Goal: Task Accomplishment & Management: Use online tool/utility

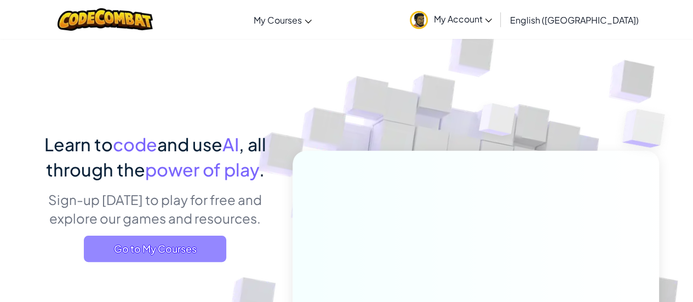
click at [209, 248] on span "Go to My Courses" at bounding box center [155, 249] width 143 height 26
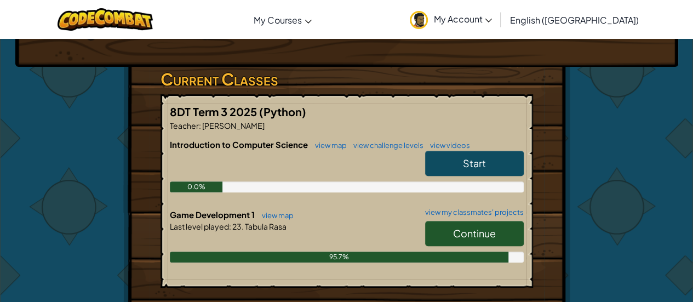
scroll to position [260, 0]
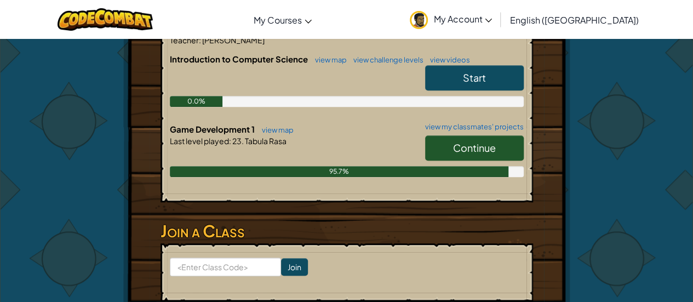
click at [470, 153] on link "Continue" at bounding box center [474, 147] width 99 height 25
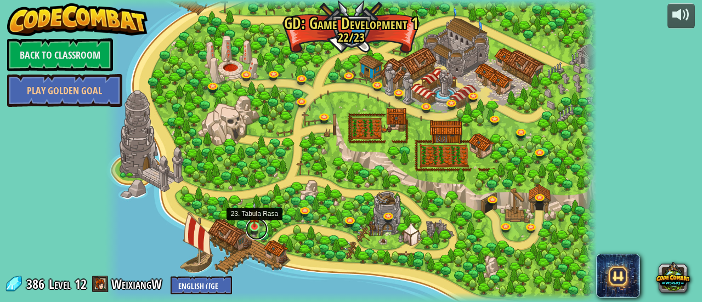
click at [253, 232] on link at bounding box center [257, 229] width 22 height 22
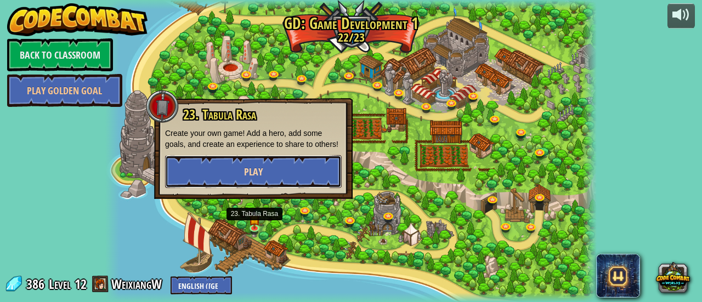
click at [285, 174] on button "Play" at bounding box center [253, 171] width 176 height 33
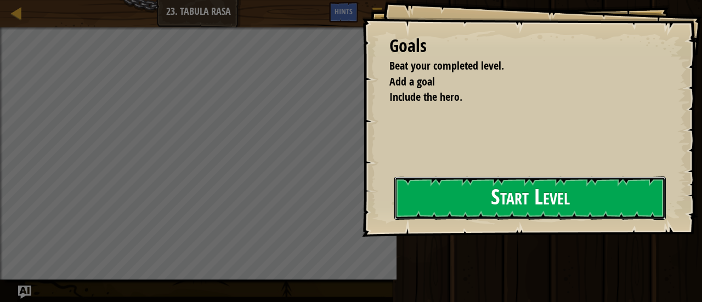
click at [459, 190] on button "Start Level" at bounding box center [529, 197] width 271 height 43
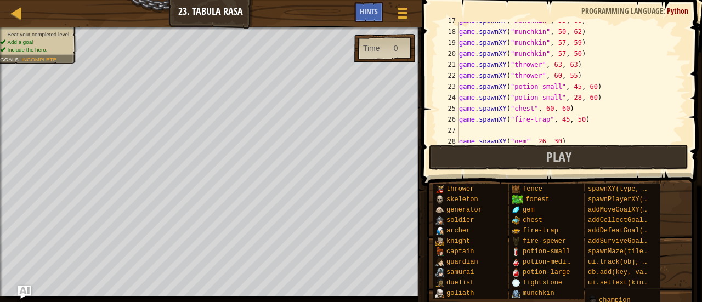
scroll to position [182, 0]
drag, startPoint x: 582, startPoint y: 121, endPoint x: 458, endPoint y: 121, distance: 124.4
click at [458, 121] on div "17 18 19 20 21 22 23 24 25 26 27 28 29 game . spawnXY ( "munchkin" , 55 , 60 ) …" at bounding box center [560, 82] width 250 height 121
type textarea "game.spawnXY("fire-trap", 45, 50)"
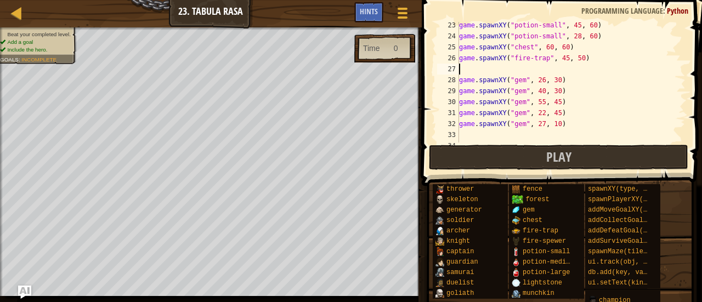
click at [496, 71] on div "game . spawnXY ( "potion-small" , 45 , 60 ) game . spawnXY ( "potion-small" , 2…" at bounding box center [567, 91] width 220 height 143
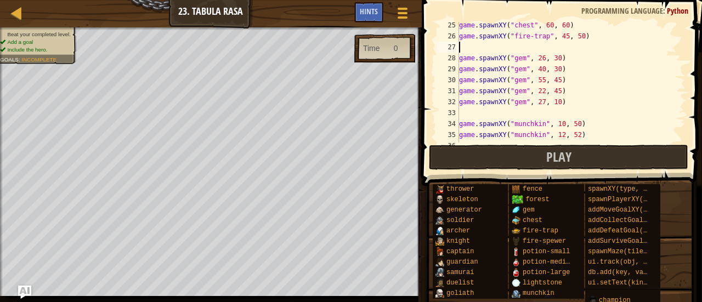
scroll to position [265, 0]
click at [474, 110] on div "game . spawnXY ( "chest" , 60 , 60 ) game . spawnXY ( "fire-trap" , 45 , 50 ) g…" at bounding box center [567, 91] width 220 height 143
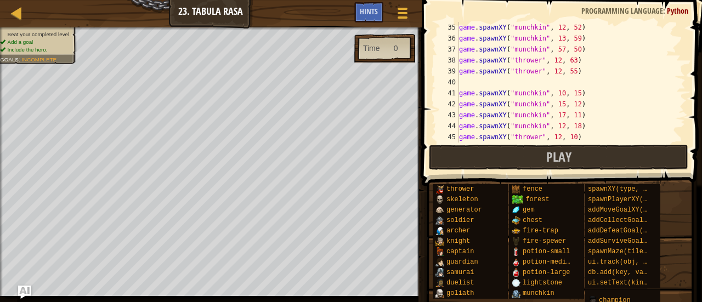
scroll to position [395, 0]
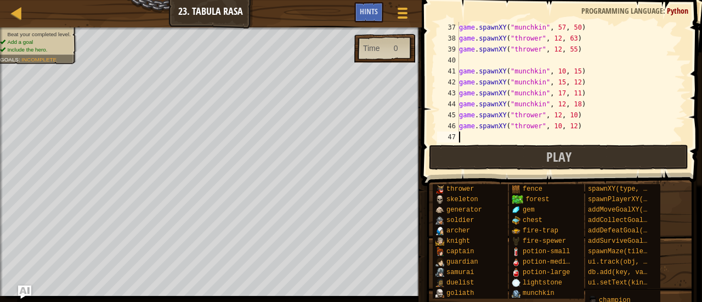
click at [470, 134] on div "game . spawnXY ( "munchkin" , 57 , 50 ) game . spawnXY ( "thrower" , 12 , 63 ) …" at bounding box center [567, 93] width 220 height 143
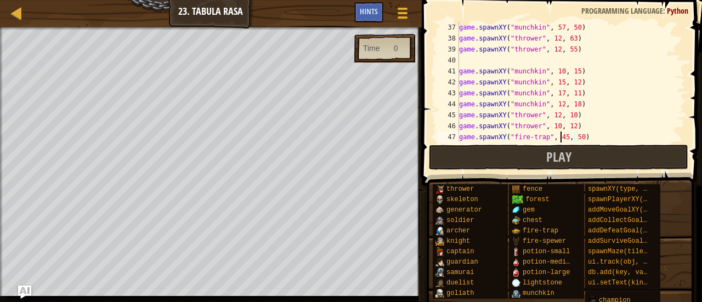
click at [560, 135] on div "game . spawnXY ( "munchkin" , 57 , 50 ) game . spawnXY ( "thrower" , 12 , 63 ) …" at bounding box center [567, 93] width 220 height 143
click at [573, 134] on div "game . spawnXY ( "munchkin" , 57 , 50 ) game . spawnXY ( "thrower" , 12 , 63 ) …" at bounding box center [567, 93] width 220 height 143
click at [557, 138] on div "game . spawnXY ( "munchkin" , 57 , 50 ) game . spawnXY ( "thrower" , 12 , 63 ) …" at bounding box center [567, 93] width 220 height 143
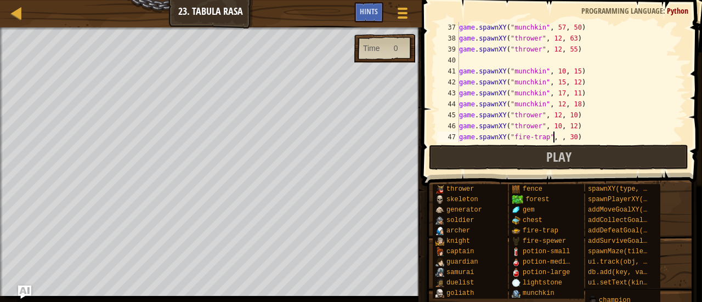
scroll to position [5, 8]
click at [572, 137] on div "game . spawnXY ( "munchkin" , 57 , 50 ) game . spawnXY ( "thrower" , 12 , 63 ) …" at bounding box center [567, 93] width 220 height 143
type textarea "game.spawnXY("fire-trap", 12, 25)"
click at [551, 152] on span "Play" at bounding box center [558, 157] width 25 height 18
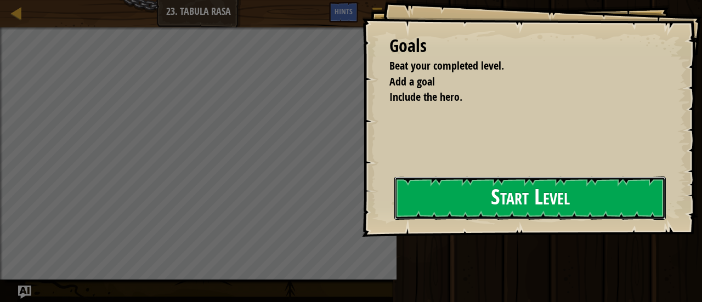
click at [429, 187] on button "Start Level" at bounding box center [529, 197] width 271 height 43
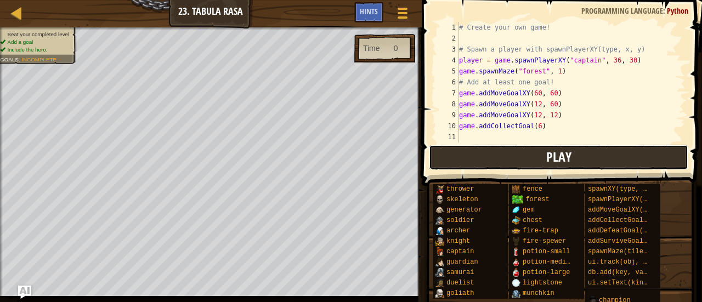
click at [468, 151] on button "Play" at bounding box center [558, 157] width 259 height 25
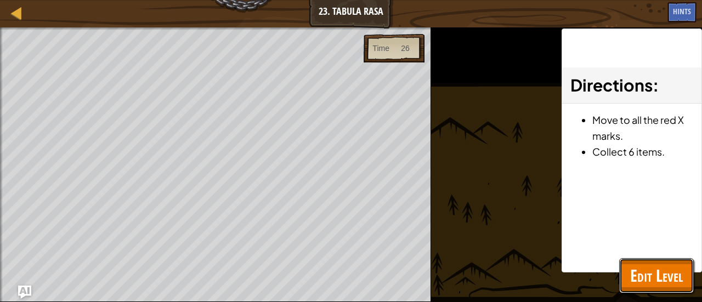
click at [654, 264] on span "Edit Level" at bounding box center [656, 275] width 53 height 22
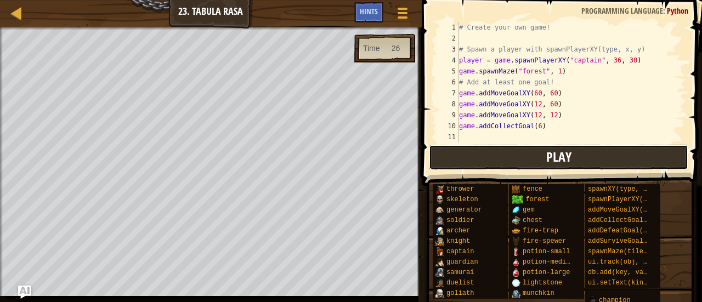
click at [472, 147] on button "Play" at bounding box center [558, 157] width 259 height 25
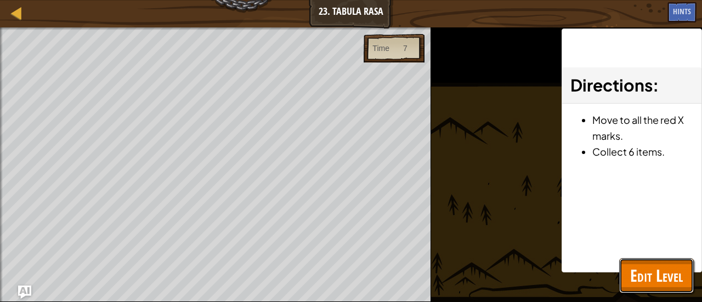
click at [652, 284] on span "Edit Level" at bounding box center [656, 275] width 53 height 22
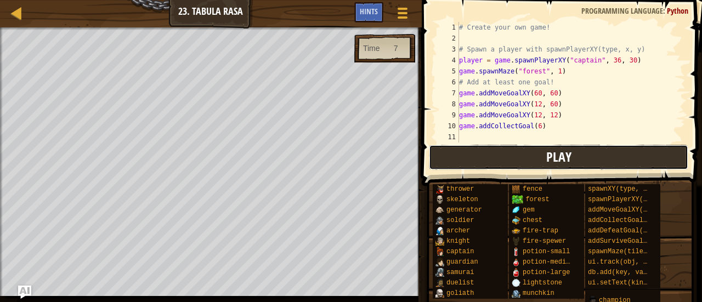
click at [477, 150] on button "Play" at bounding box center [558, 157] width 259 height 25
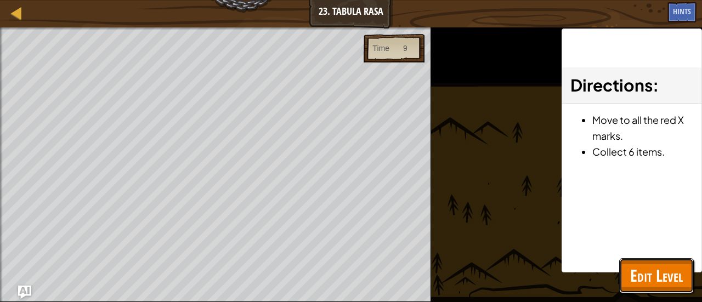
click at [651, 272] on span "Edit Level" at bounding box center [656, 275] width 53 height 22
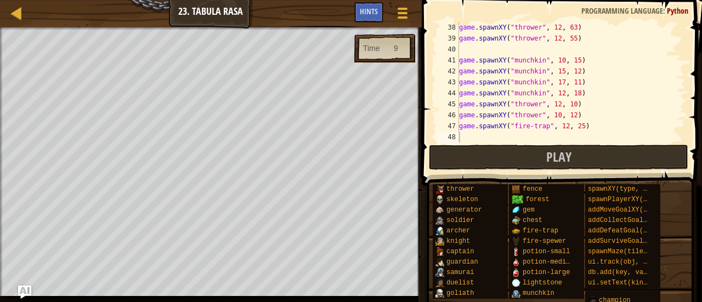
scroll to position [405, 0]
click at [561, 121] on div "game . spawnXY ( "munchkin" , 57 , 50 ) game . spawnXY ( "thrower" , 12 , 63 ) …" at bounding box center [567, 83] width 220 height 143
click at [572, 126] on div "game . spawnXY ( "munchkin" , 57 , 50 ) game . spawnXY ( "thrower" , 12 , 63 ) …" at bounding box center [567, 83] width 220 height 143
click at [557, 125] on div "game . spawnXY ( "munchkin" , 57 , 50 ) game . spawnXY ( "thrower" , 12 , 63 ) …" at bounding box center [567, 83] width 220 height 143
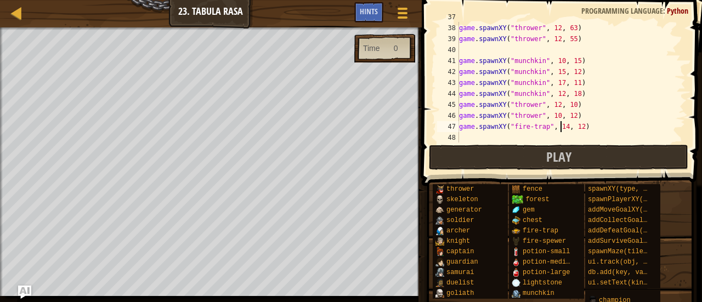
scroll to position [5, 8]
click at [549, 150] on span "Play" at bounding box center [558, 157] width 25 height 18
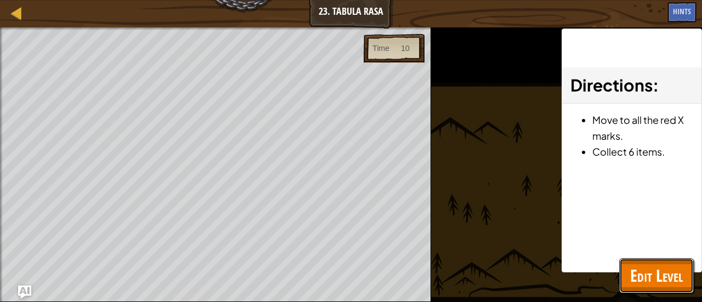
click at [645, 275] on span "Edit Level" at bounding box center [656, 275] width 53 height 22
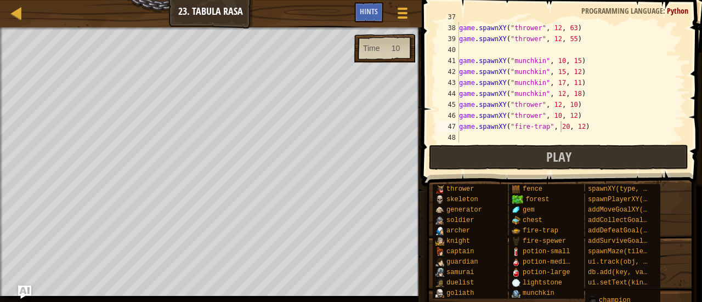
type textarea "game.spawnXY("thrower", 10, 12)"
click at [578, 110] on div "game . spawnXY ( "munchkin" , 57 , 50 ) game . spawnXY ( "thrower" , 12 , 63 ) …" at bounding box center [567, 83] width 220 height 143
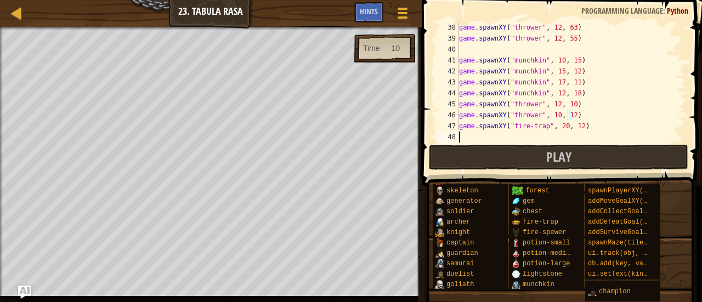
scroll to position [406, 0]
click at [476, 139] on div "game . spawnXY ( "thrower" , 12 , 63 ) game . spawnXY ( "thrower" , 12 , 55 ) g…" at bounding box center [567, 93] width 220 height 143
click at [402, 11] on div at bounding box center [402, 13] width 15 height 16
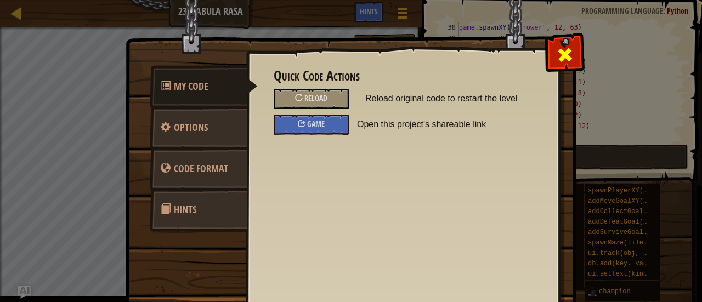
click at [562, 52] on span at bounding box center [565, 55] width 18 height 18
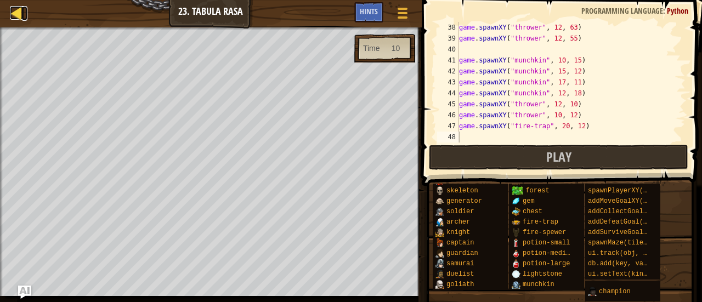
click at [19, 8] on div at bounding box center [17, 13] width 14 height 14
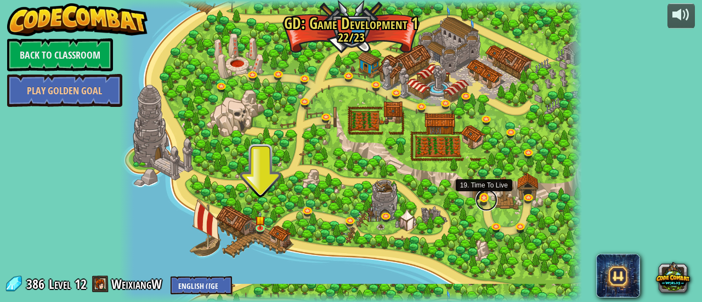
click at [483, 201] on link at bounding box center [486, 200] width 22 height 22
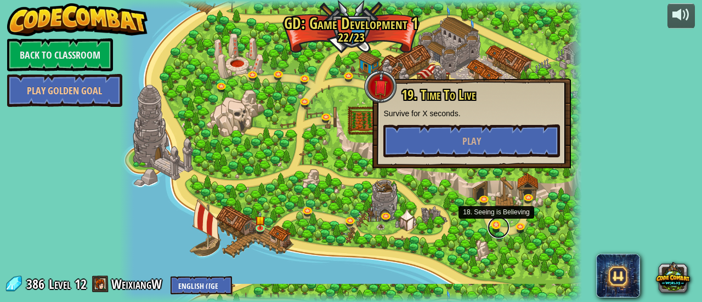
click at [500, 233] on link at bounding box center [498, 228] width 22 height 22
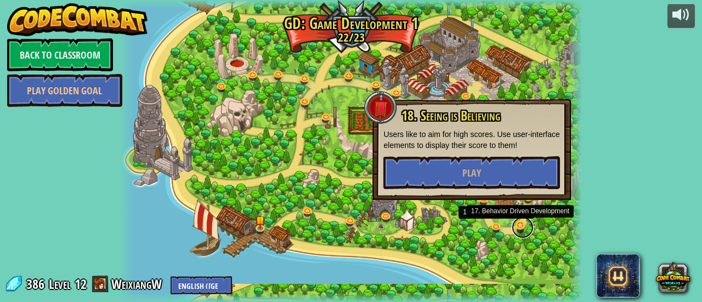
click at [525, 234] on link at bounding box center [522, 228] width 22 height 22
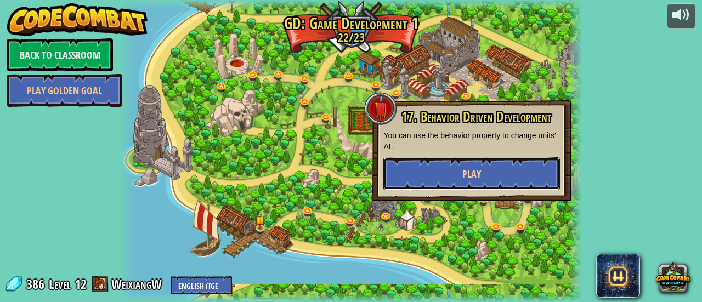
click at [492, 180] on button "Play" at bounding box center [471, 173] width 176 height 33
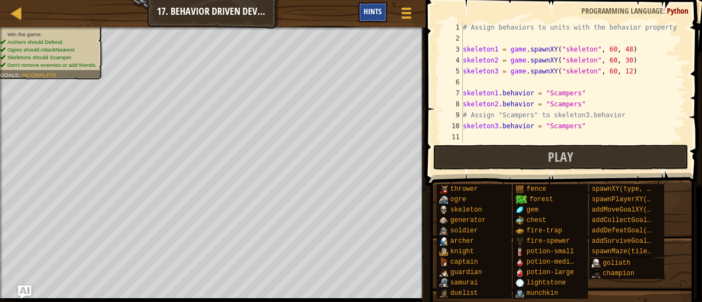
click at [369, 20] on div "Hints" at bounding box center [372, 12] width 29 height 20
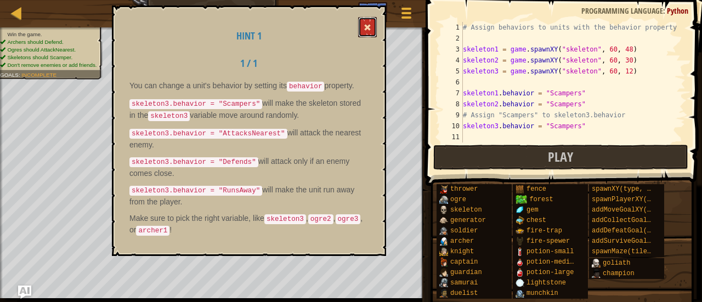
click at [369, 24] on button at bounding box center [367, 27] width 19 height 20
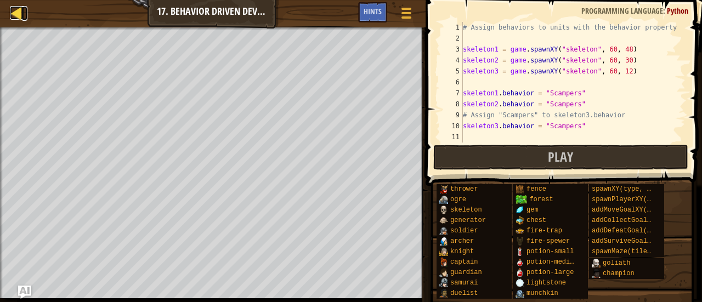
click at [15, 15] on div at bounding box center [17, 13] width 14 height 14
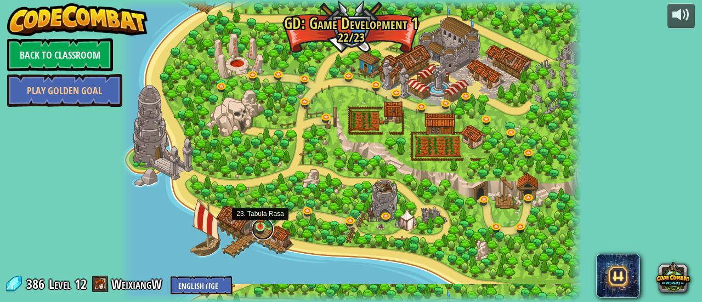
click at [261, 229] on link at bounding box center [263, 229] width 22 height 22
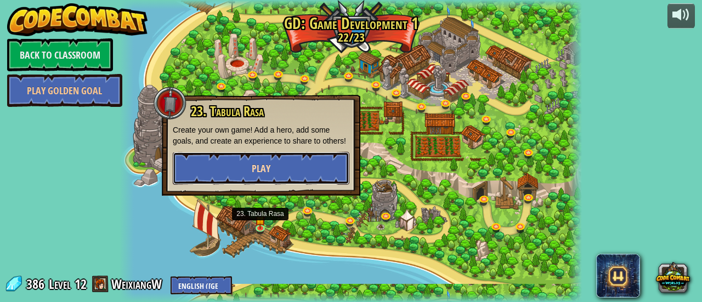
click at [271, 167] on button "Play" at bounding box center [261, 168] width 176 height 33
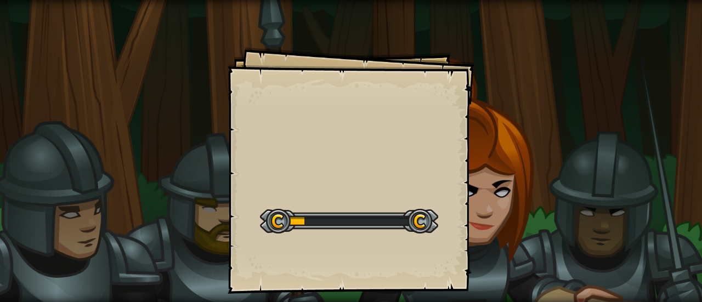
click at [403, 132] on div "Goals Start Level Error loading from server. Try refreshing the page. You'll ne…" at bounding box center [350, 170] width 247 height 247
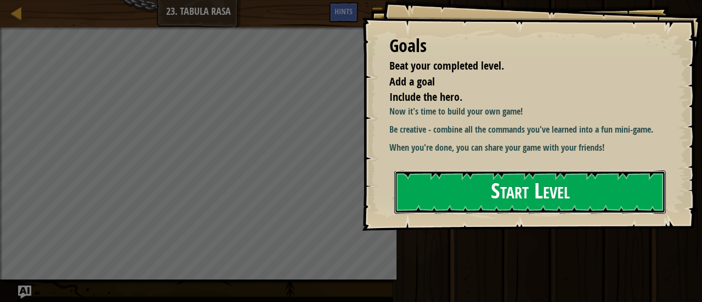
click at [465, 181] on button "Start Level" at bounding box center [529, 191] width 271 height 43
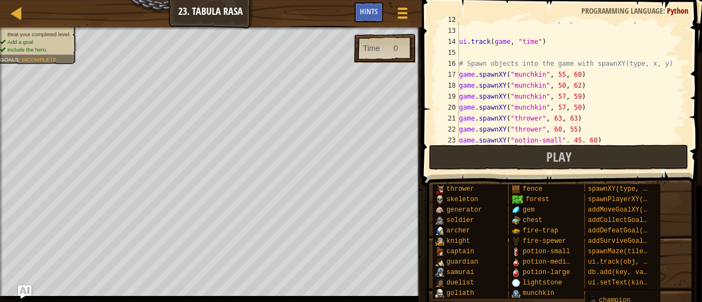
scroll to position [130, 0]
click at [458, 73] on div "# Show the value of the "plays" and other keys in the db ui . track ( game , "t…" at bounding box center [567, 84] width 220 height 143
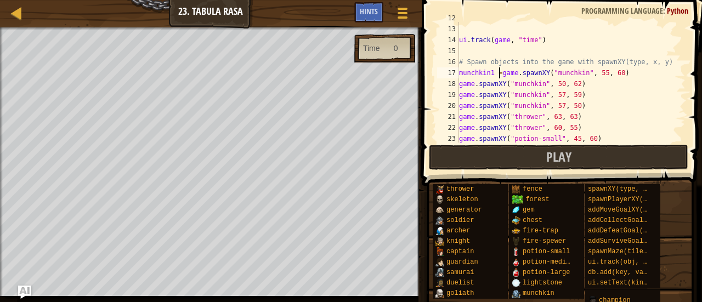
scroll to position [5, 3]
drag, startPoint x: 502, startPoint y: 72, endPoint x: 455, endPoint y: 73, distance: 46.6
click at [455, 73] on div "munchkin1 = game.spawnXY("munchkin", 55, 60) 12 13 14 15 16 17 18 19 20 21 22 2…" at bounding box center [560, 82] width 250 height 121
click at [460, 82] on div "# Show the value of the "plays" and other keys in the db ui . track ( game , "t…" at bounding box center [567, 84] width 220 height 143
click at [460, 97] on div "# Show the value of the "plays" and other keys in the db ui . track ( game , "t…" at bounding box center [567, 84] width 220 height 143
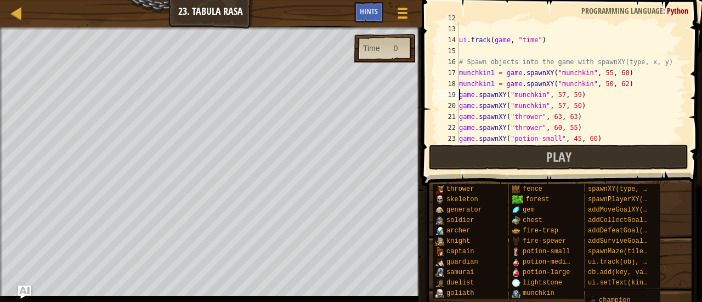
click at [460, 97] on div "# Show the value of the "plays" and other keys in the db ui . track ( game , "t…" at bounding box center [567, 84] width 220 height 143
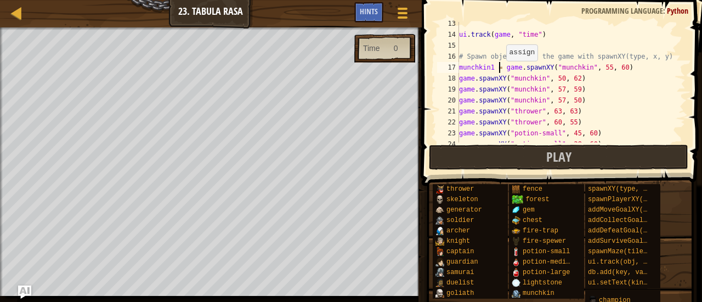
click at [500, 67] on div "ui . track ( game , "time" ) # Spawn objects into the game with spawnXY(type, x…" at bounding box center [567, 89] width 220 height 143
click at [503, 67] on div "ui . track ( game , "time" ) # Spawn objects into the game with spawnXY(type, x…" at bounding box center [567, 89] width 220 height 143
drag, startPoint x: 503, startPoint y: 67, endPoint x: 451, endPoint y: 69, distance: 52.1
click at [451, 69] on div "munchkin1 = game.spawnXY("munchkin", 55, 60) 13 14 15 16 17 18 19 20 21 22 23 2…" at bounding box center [560, 82] width 250 height 121
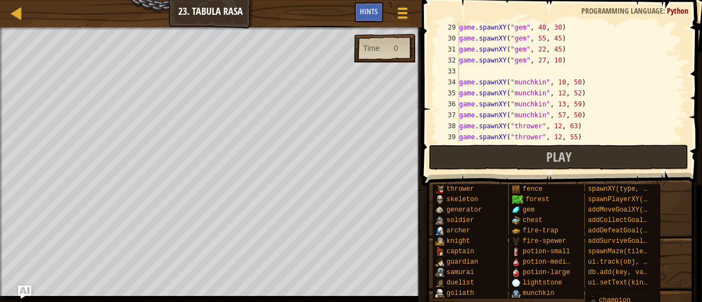
scroll to position [332, 0]
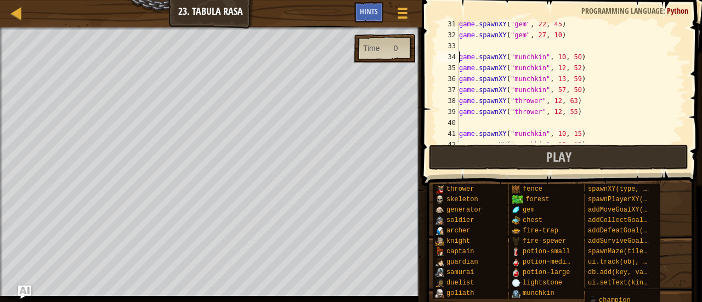
click at [460, 56] on div "game . spawnXY ( "gem" , 22 , 45 ) game . spawnXY ( "gem" , 27 , 10 ) game . sp…" at bounding box center [567, 90] width 220 height 143
click at [462, 71] on div "game . spawnXY ( "gem" , 22 , 45 ) game . spawnXY ( "gem" , 27 , 10 ) munchkin1…" at bounding box center [567, 90] width 220 height 143
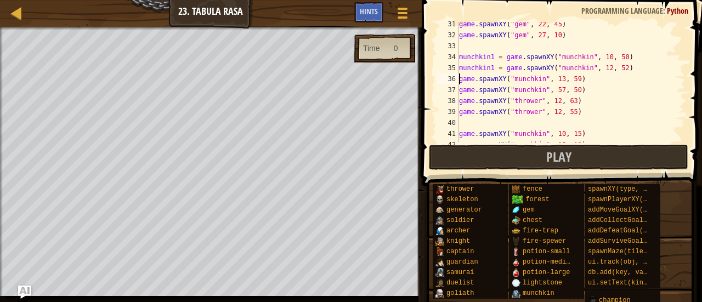
click at [458, 79] on div "game . spawnXY ( "gem" , 22 , 45 ) game . spawnXY ( "gem" , 27 , 10 ) munchkin1…" at bounding box center [567, 90] width 220 height 143
click at [458, 89] on div "37" at bounding box center [448, 89] width 22 height 11
type textarea "game.spawnXY("fire-trap", 20, 12)"
click at [458, 89] on div "37" at bounding box center [448, 89] width 22 height 11
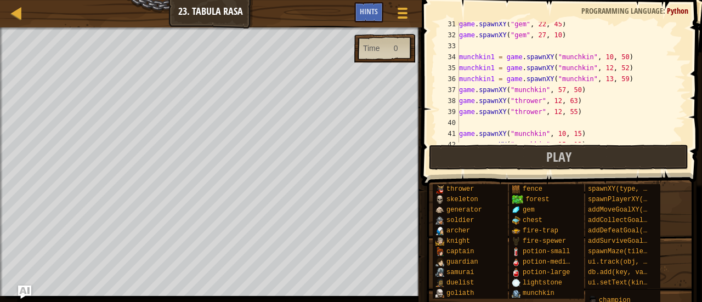
click at [458, 89] on div "37" at bounding box center [448, 89] width 22 height 11
click at [458, 99] on div "38" at bounding box center [448, 100] width 22 height 11
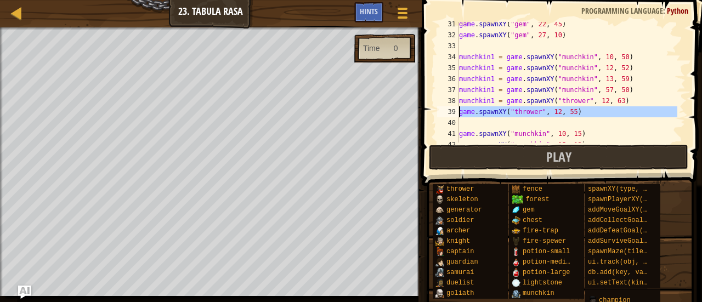
click at [458, 116] on div "39" at bounding box center [448, 111] width 22 height 11
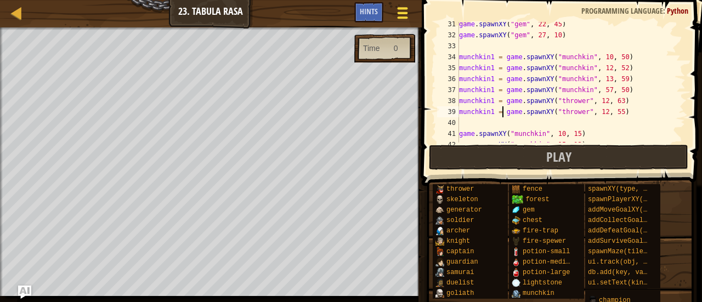
type textarea "munchkin1 = game.spawnXY("thrower", 12, 55)"
click at [406, 8] on span at bounding box center [402, 8] width 10 height 2
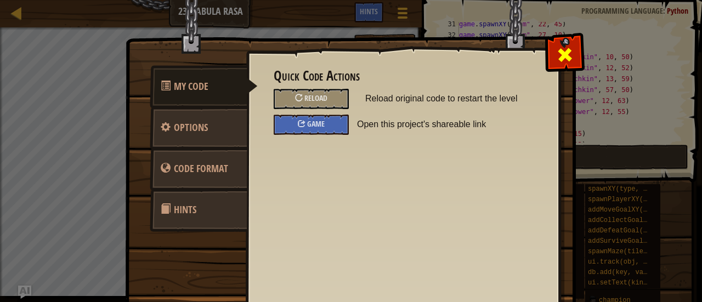
click at [556, 52] on span at bounding box center [565, 55] width 18 height 18
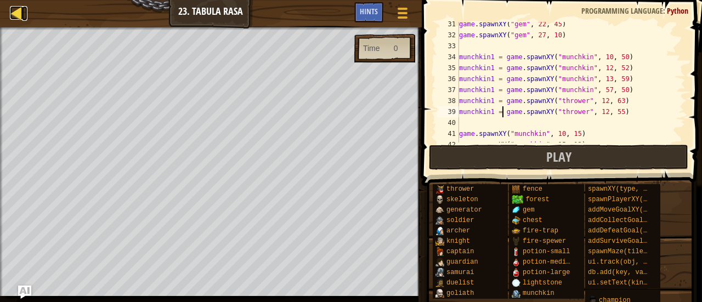
click at [18, 11] on div at bounding box center [17, 13] width 14 height 14
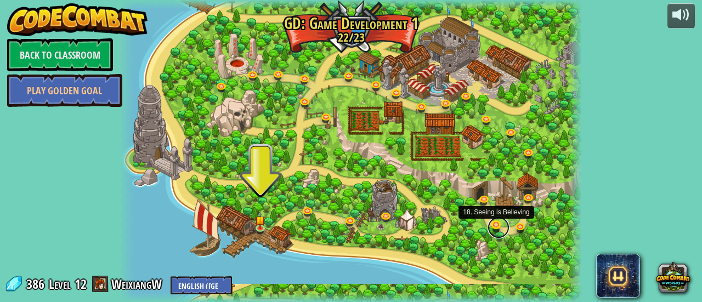
click at [495, 226] on link at bounding box center [498, 228] width 22 height 22
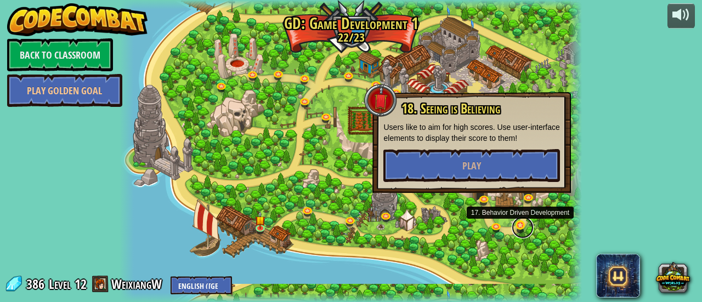
click at [527, 227] on link at bounding box center [522, 228] width 22 height 22
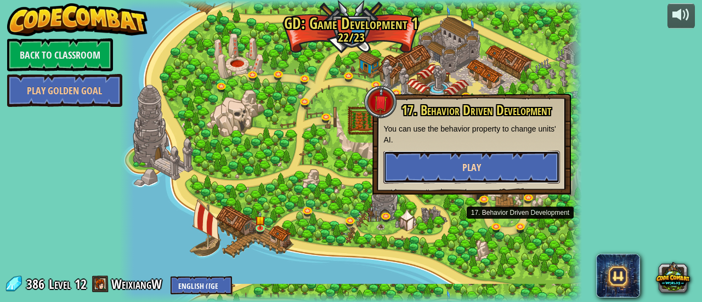
click at [506, 160] on button "Play" at bounding box center [471, 167] width 176 height 33
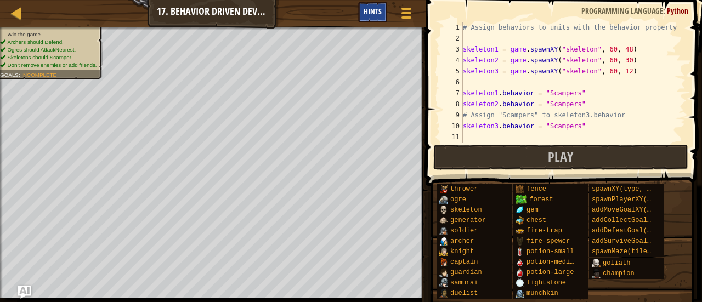
click at [378, 9] on span "Hints" at bounding box center [372, 11] width 18 height 10
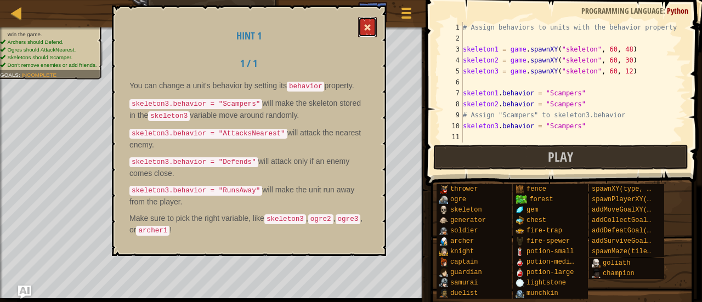
click at [358, 21] on button at bounding box center [367, 27] width 19 height 20
